Goal: Obtain resource: Obtain resource

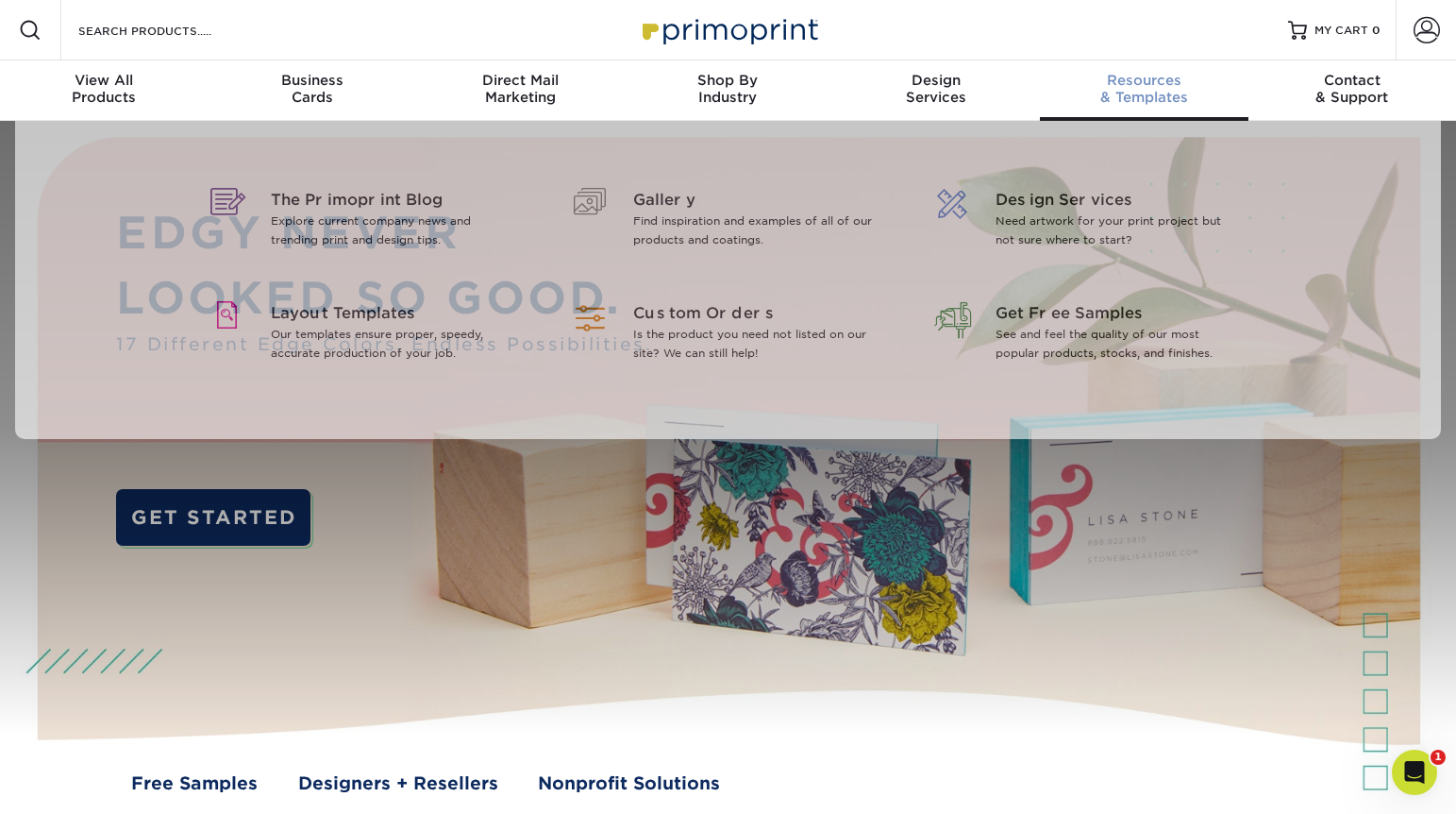
click at [1128, 87] on span "Resources" at bounding box center [1144, 80] width 208 height 17
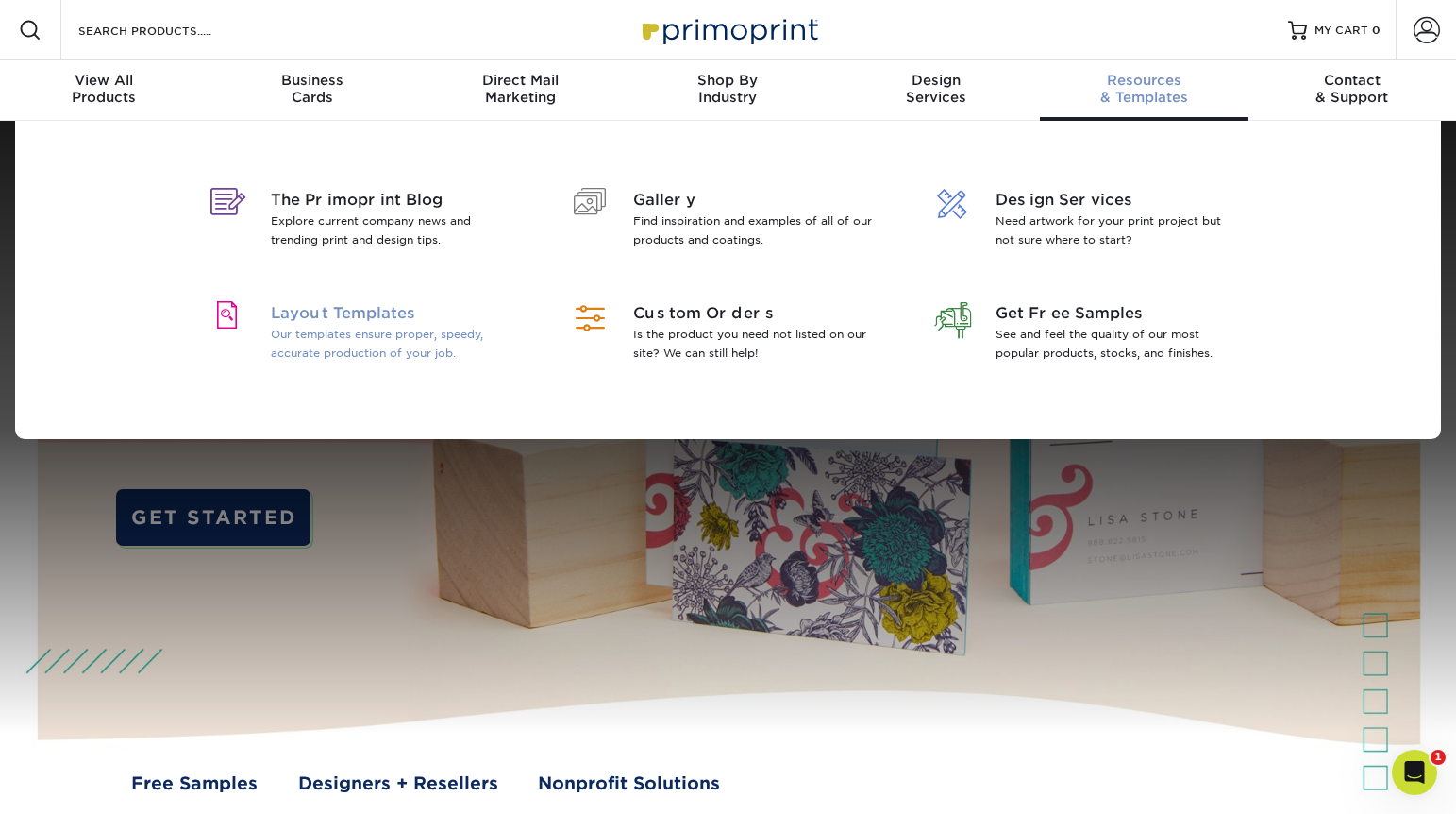
click at [396, 312] on span "Layout Templates" at bounding box center [393, 314] width 245 height 23
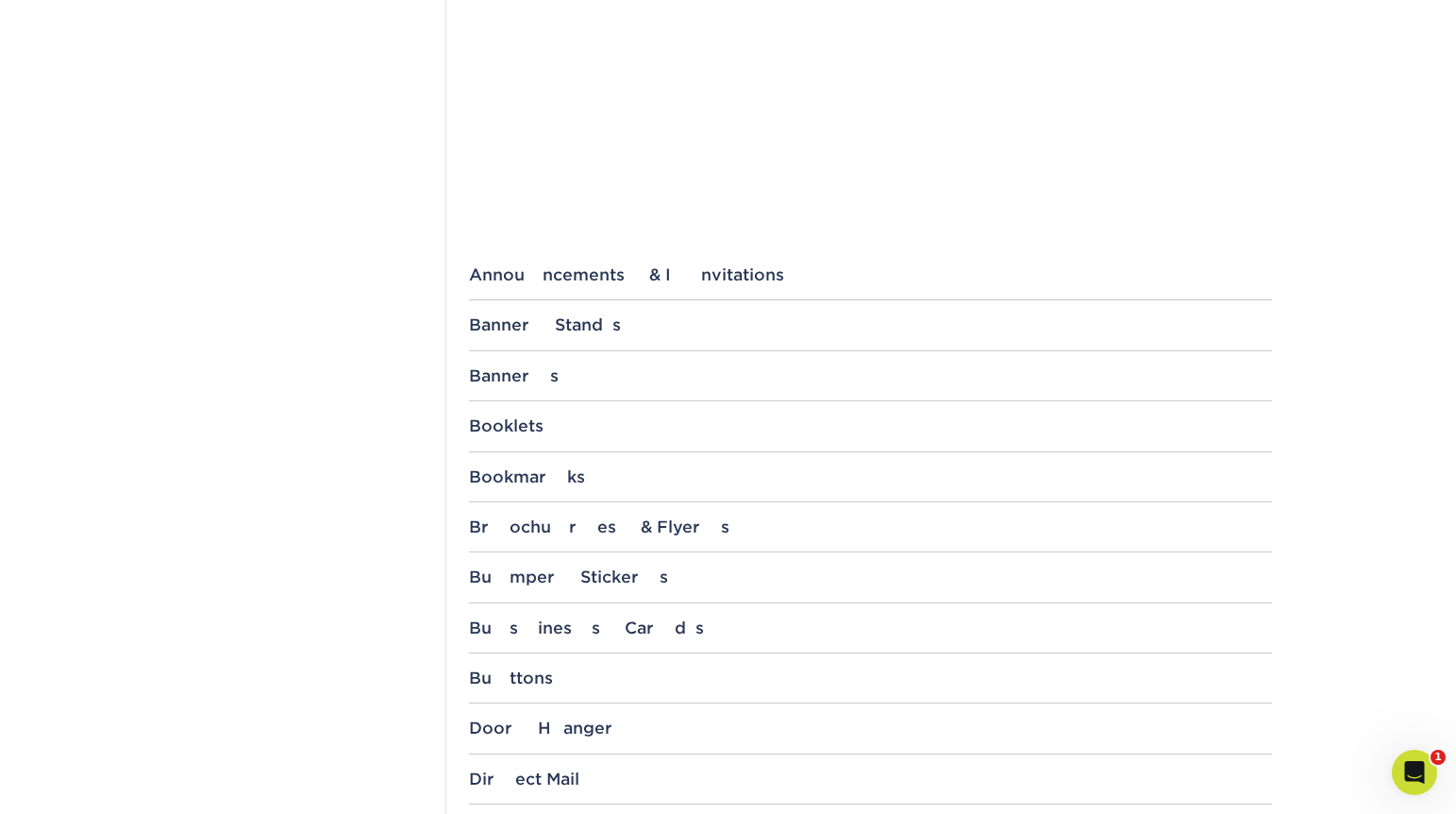
scroll to position [551, 0]
click at [548, 625] on div "Business Cards" at bounding box center [870, 626] width 803 height 19
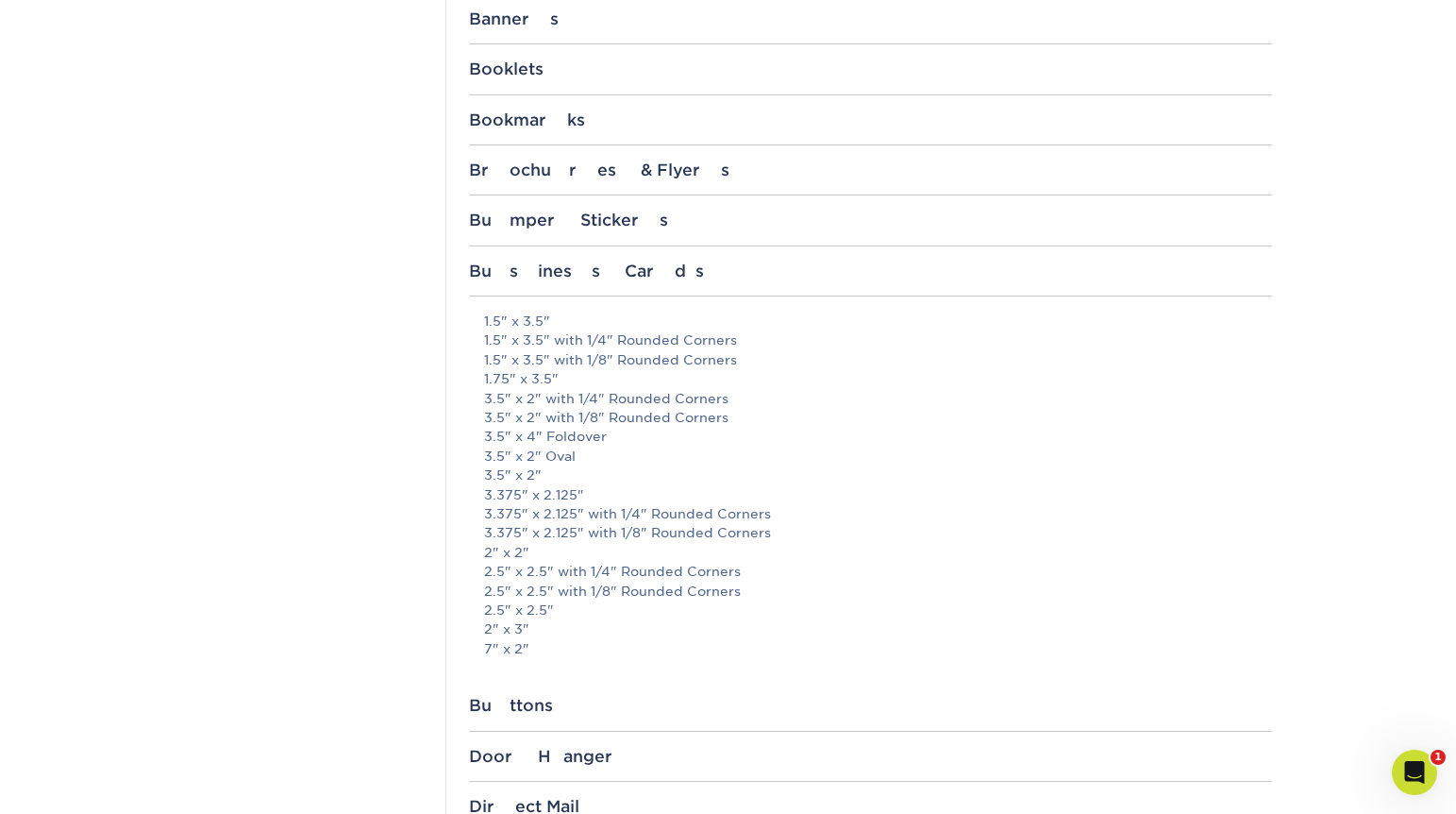
scroll to position [890, 0]
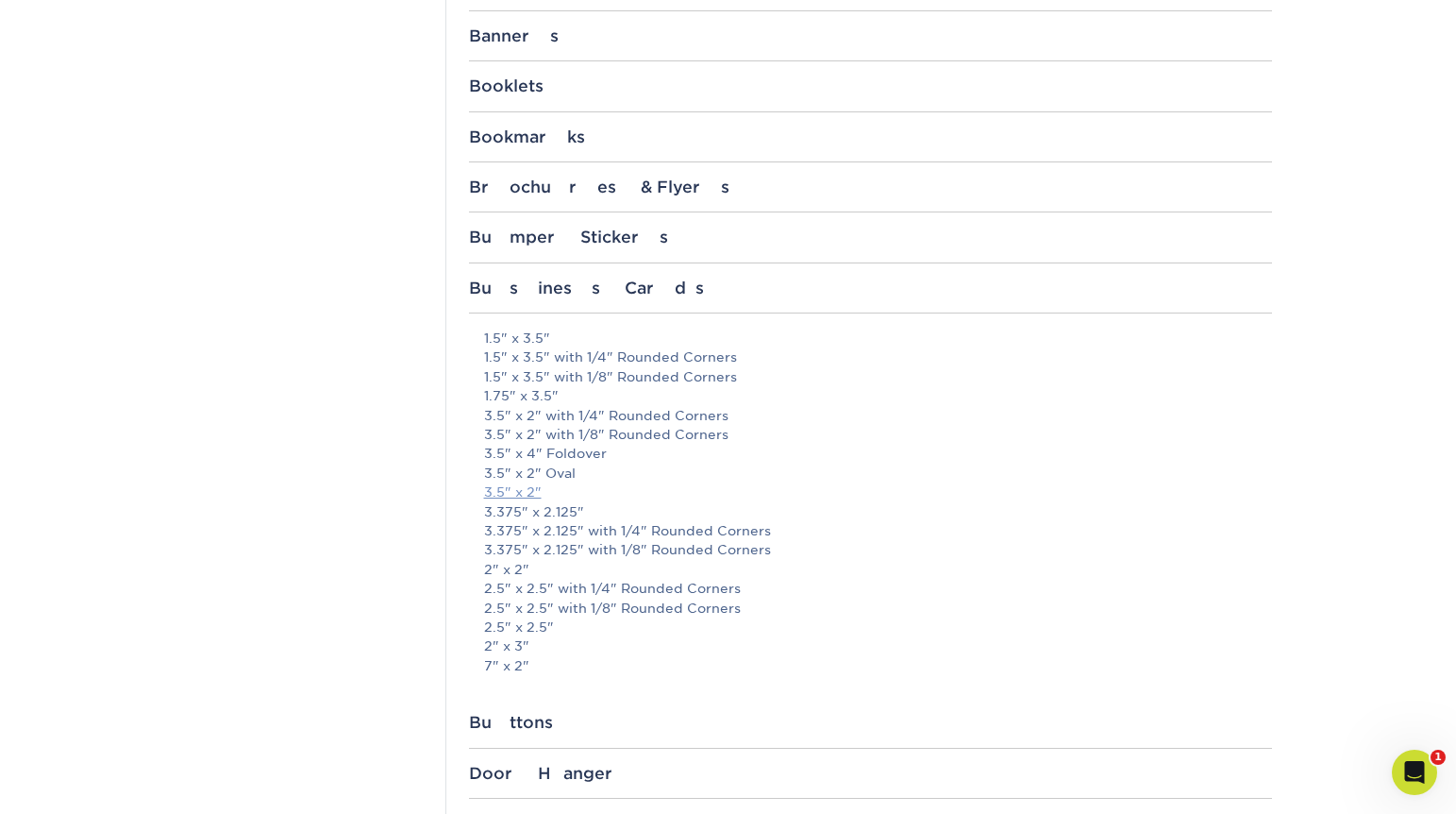
click at [502, 494] on link "3.5" x 2"" at bounding box center [512, 492] width 58 height 15
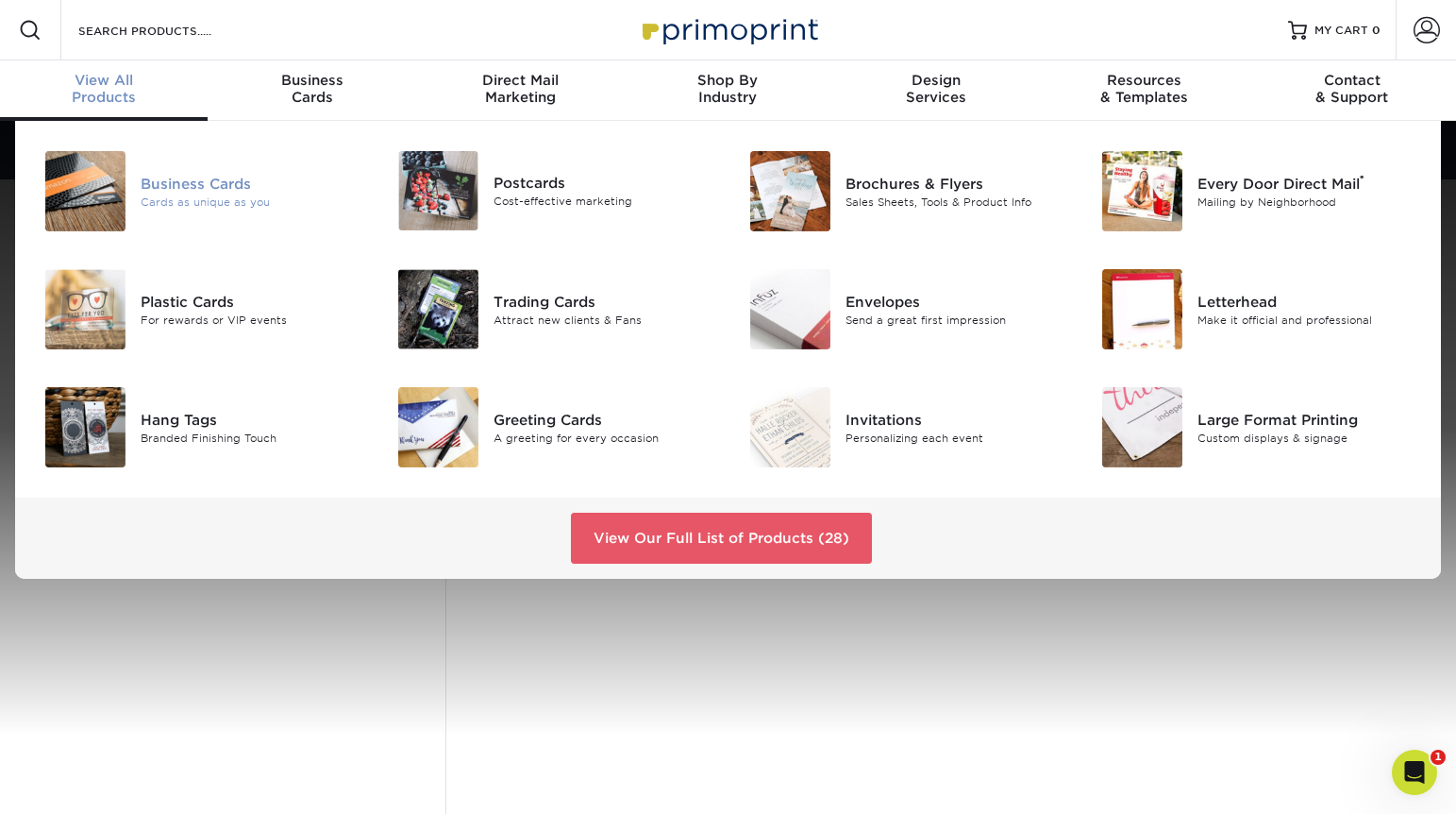
click at [197, 180] on div "Business Cards" at bounding box center [251, 183] width 221 height 21
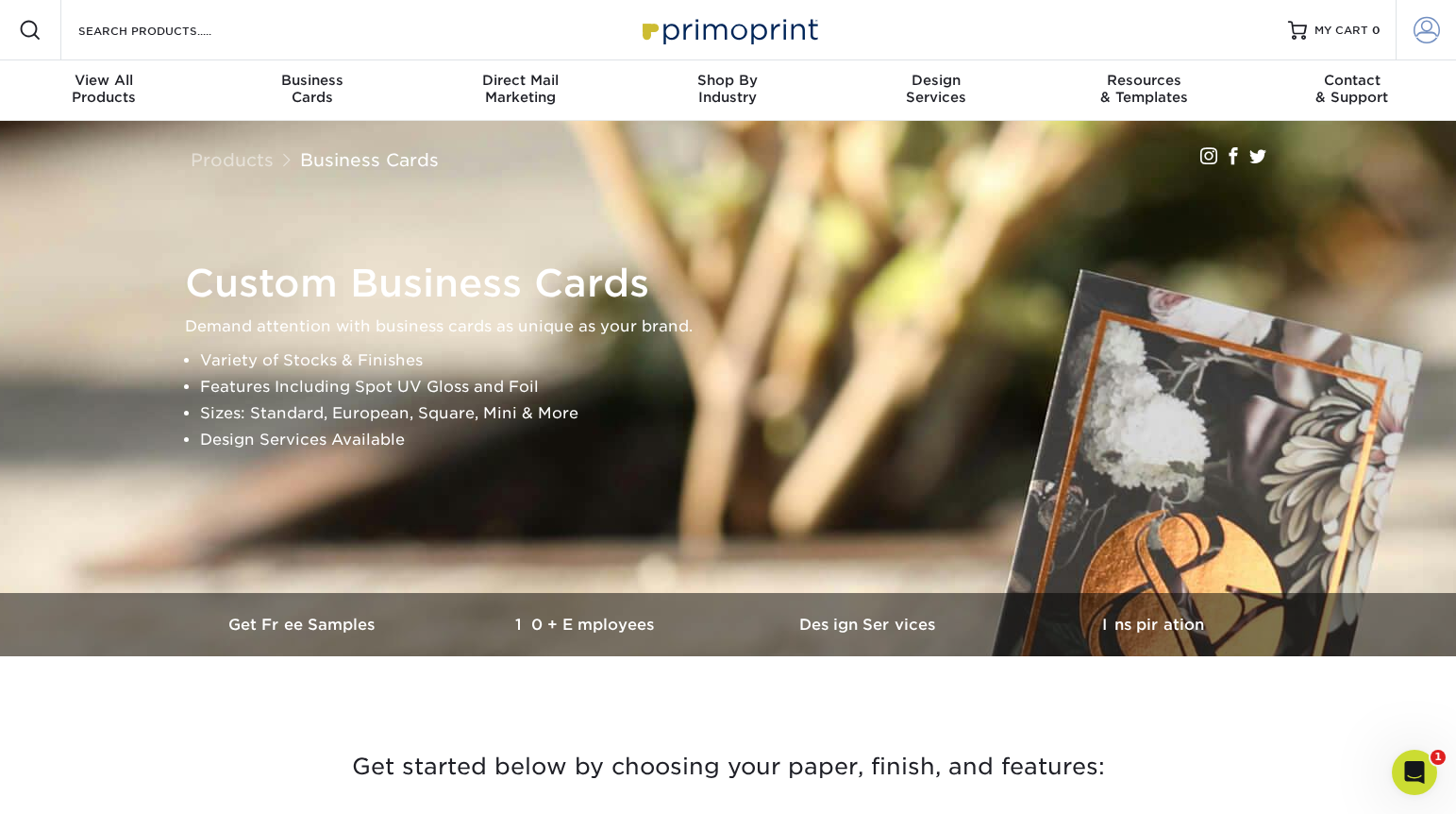
click at [1428, 24] on span at bounding box center [1427, 30] width 26 height 26
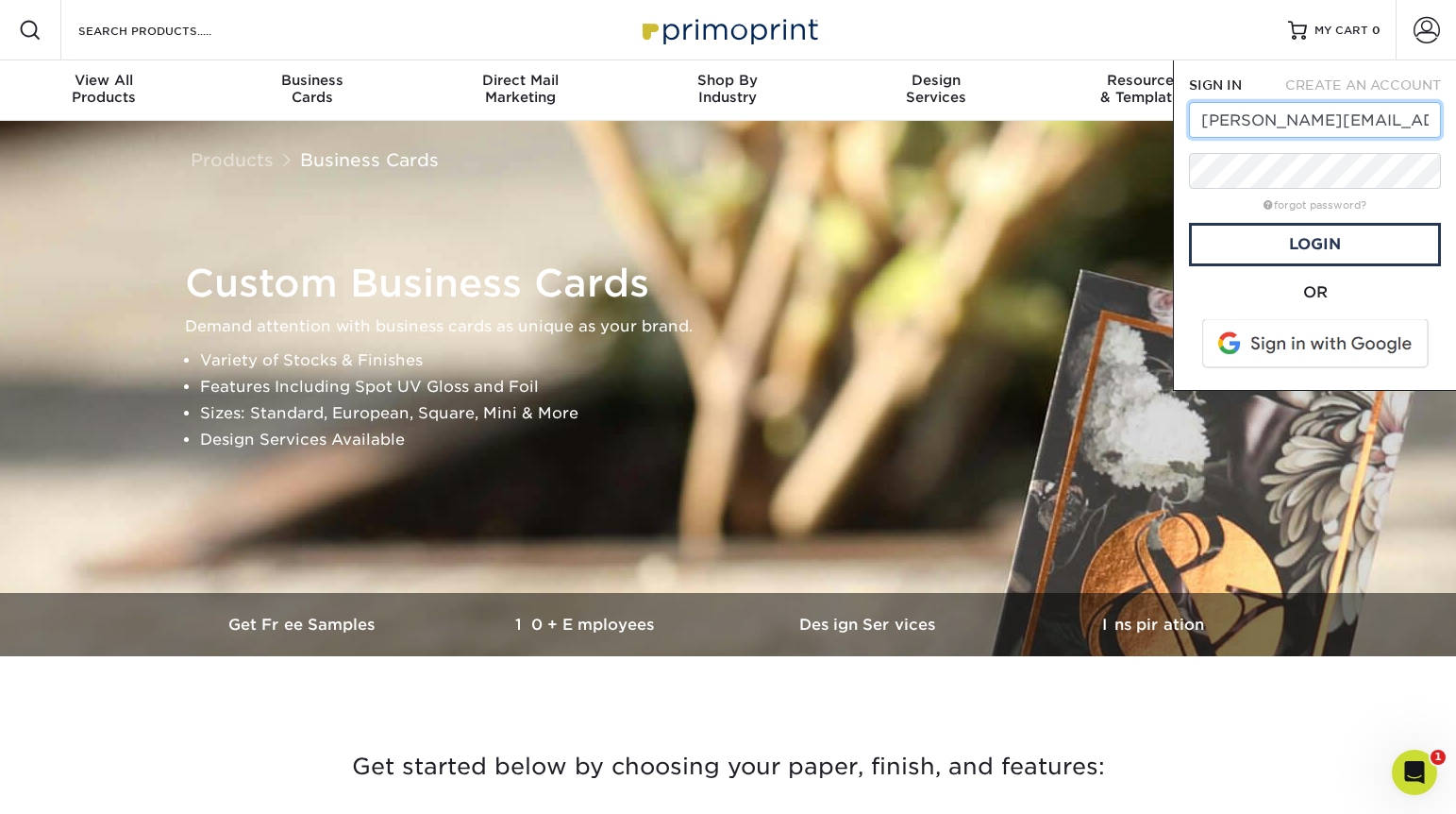
click at [1353, 130] on input "[PERSON_NAME][EMAIL_ADDRESS][DOMAIN_NAME]" at bounding box center [1314, 120] width 252 height 36
type input "wldbranding@gmail.com"
click at [1333, 234] on link "Login" at bounding box center [1314, 245] width 252 height 43
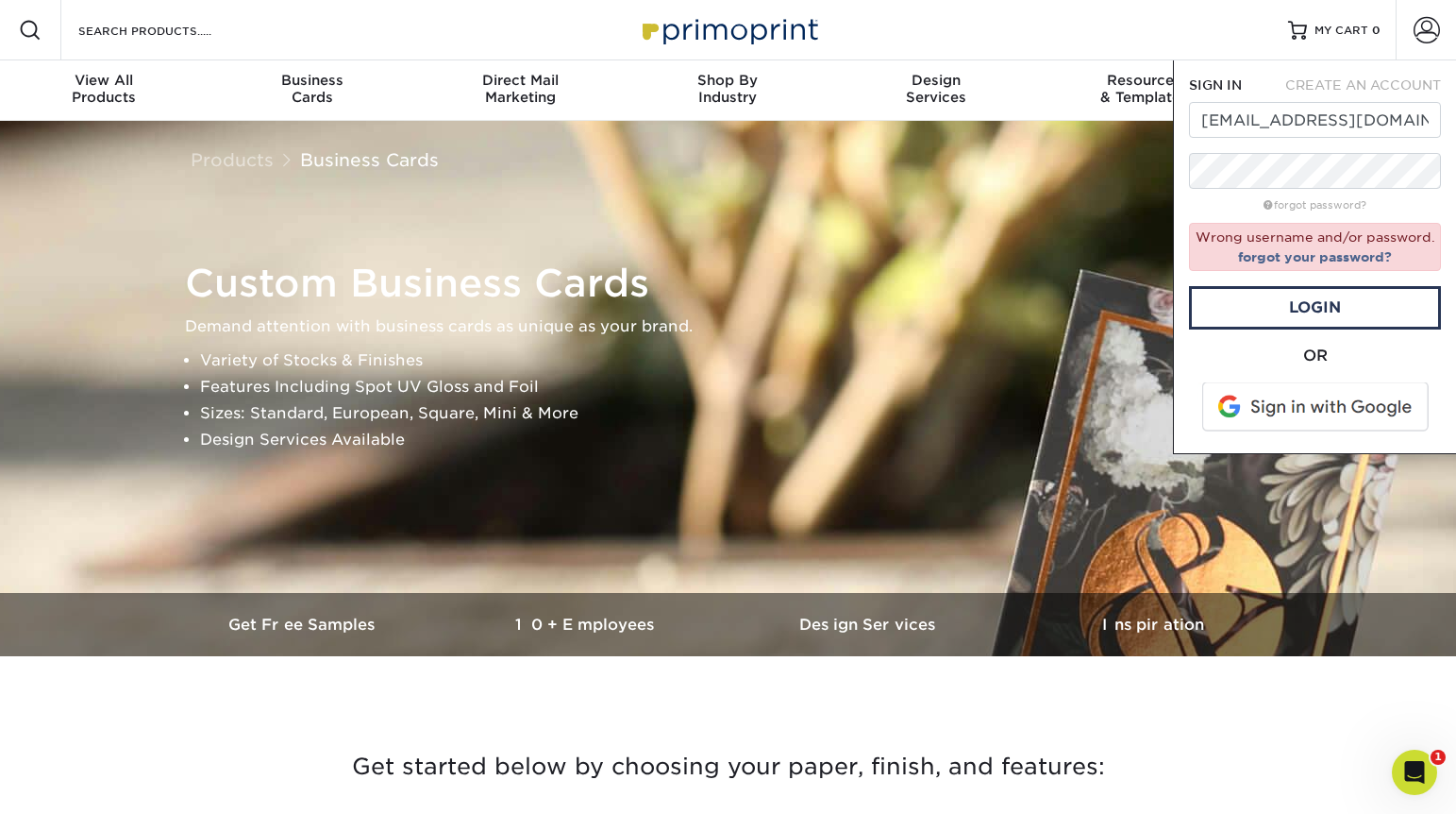
click at [1308, 404] on span at bounding box center [1316, 407] width 241 height 49
